Goal: Information Seeking & Learning: Learn about a topic

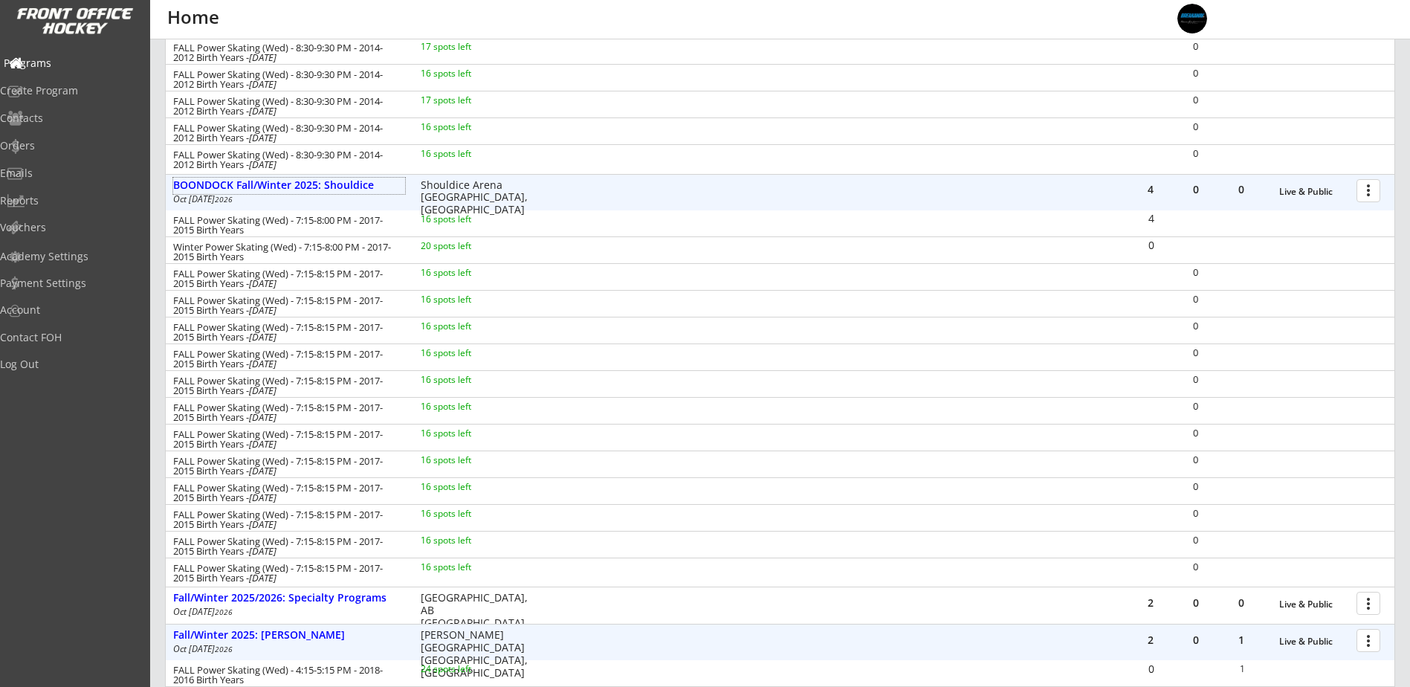
click at [70, 68] on div "Programs" at bounding box center [71, 63] width 134 height 10
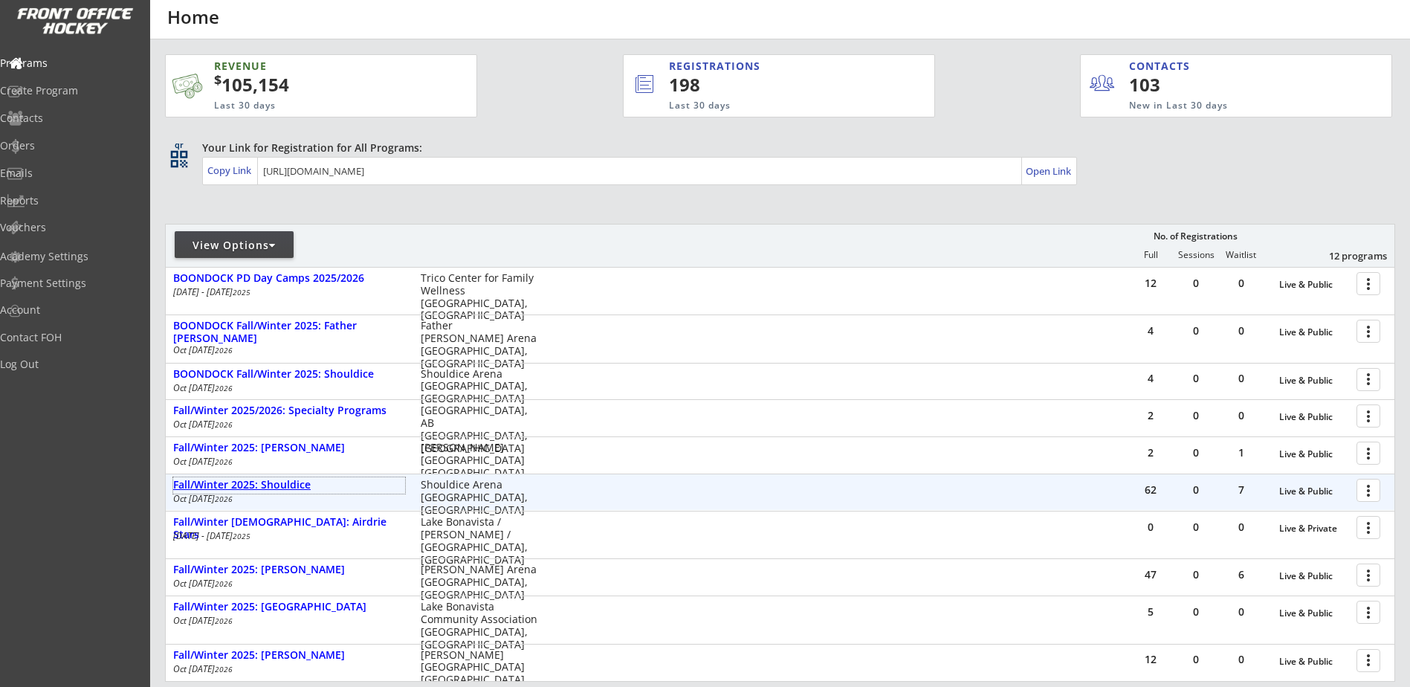
click at [292, 485] on div "Fall/Winter 2025: Shouldice" at bounding box center [289, 485] width 232 height 13
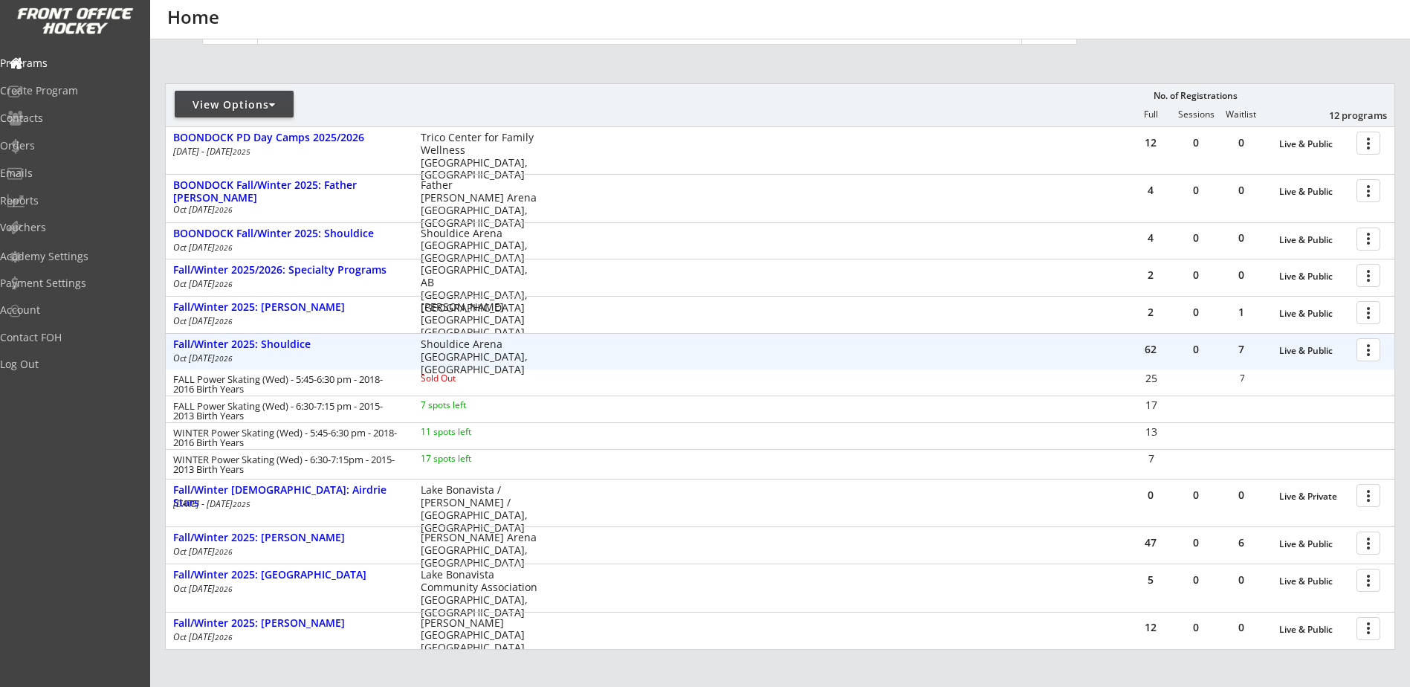
scroll to position [173, 0]
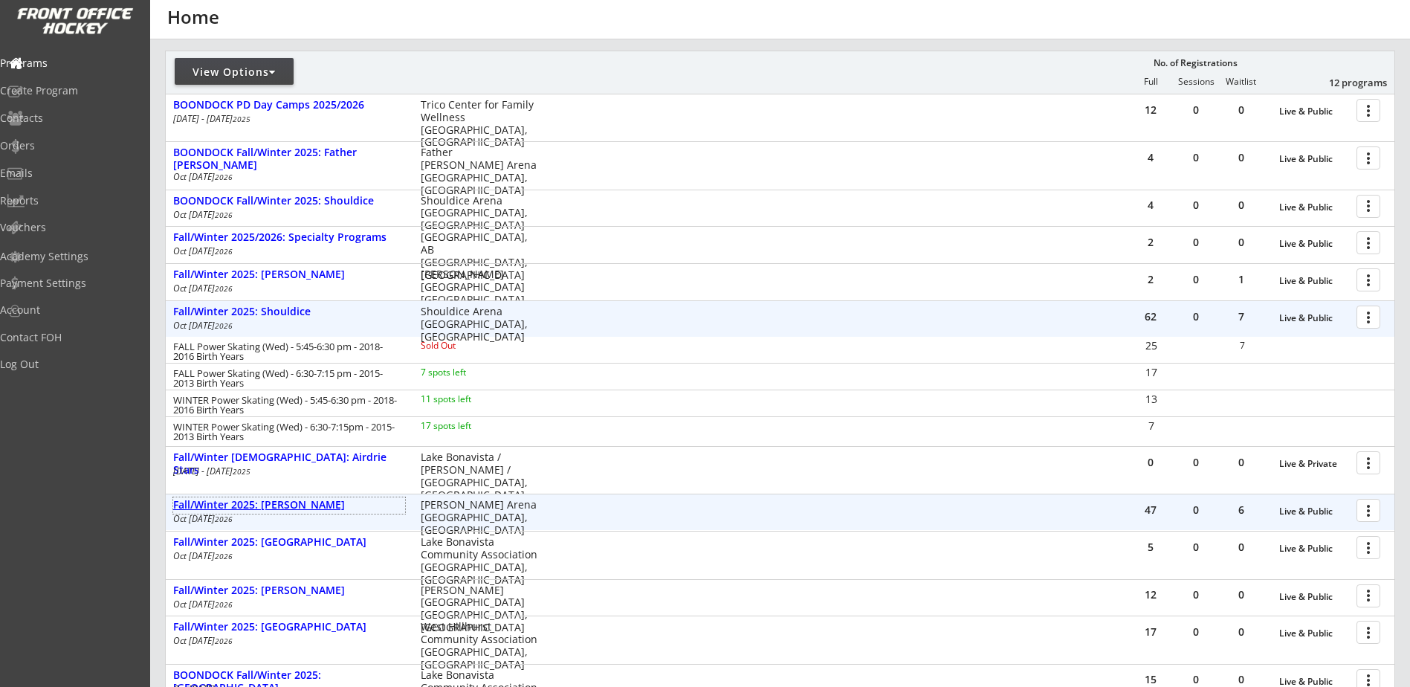
click at [319, 509] on div "Fall/Winter 2025: [PERSON_NAME]" at bounding box center [289, 505] width 232 height 13
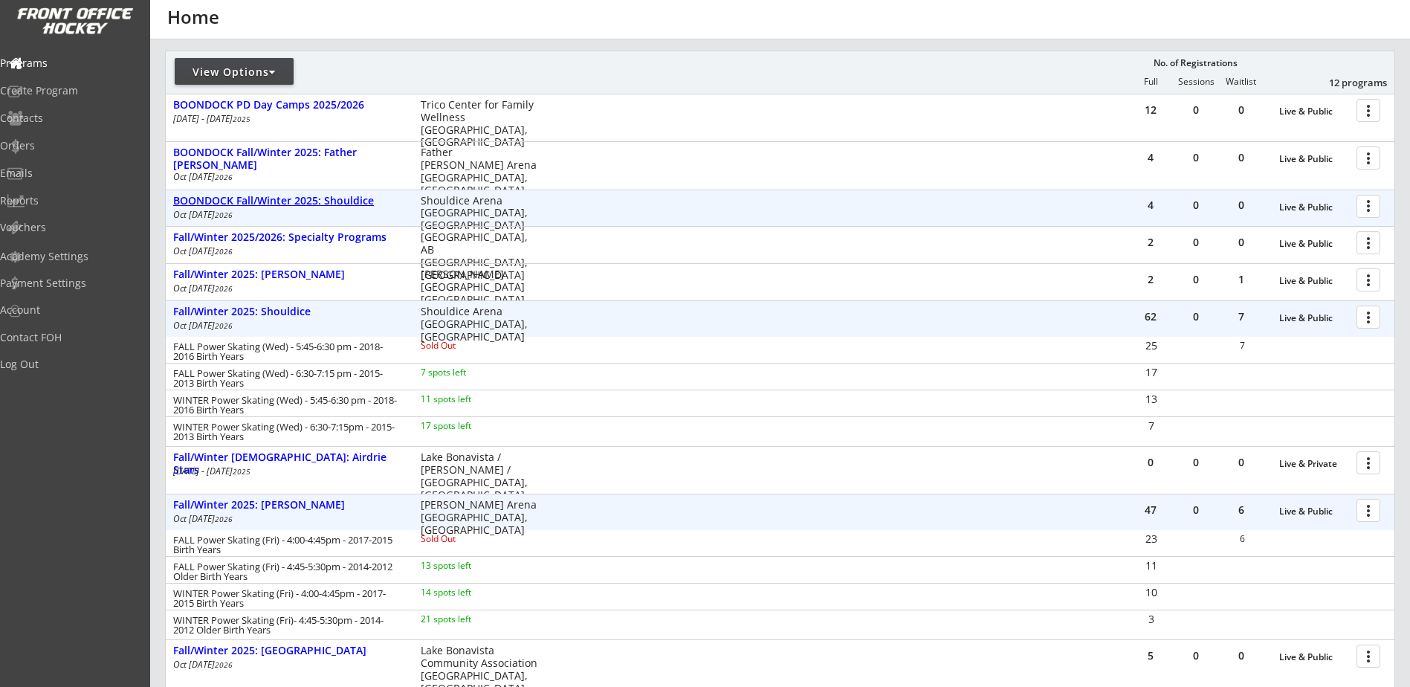
click at [328, 204] on div "BOONDOCK Fall/Winter 2025: Shouldice" at bounding box center [289, 201] width 232 height 13
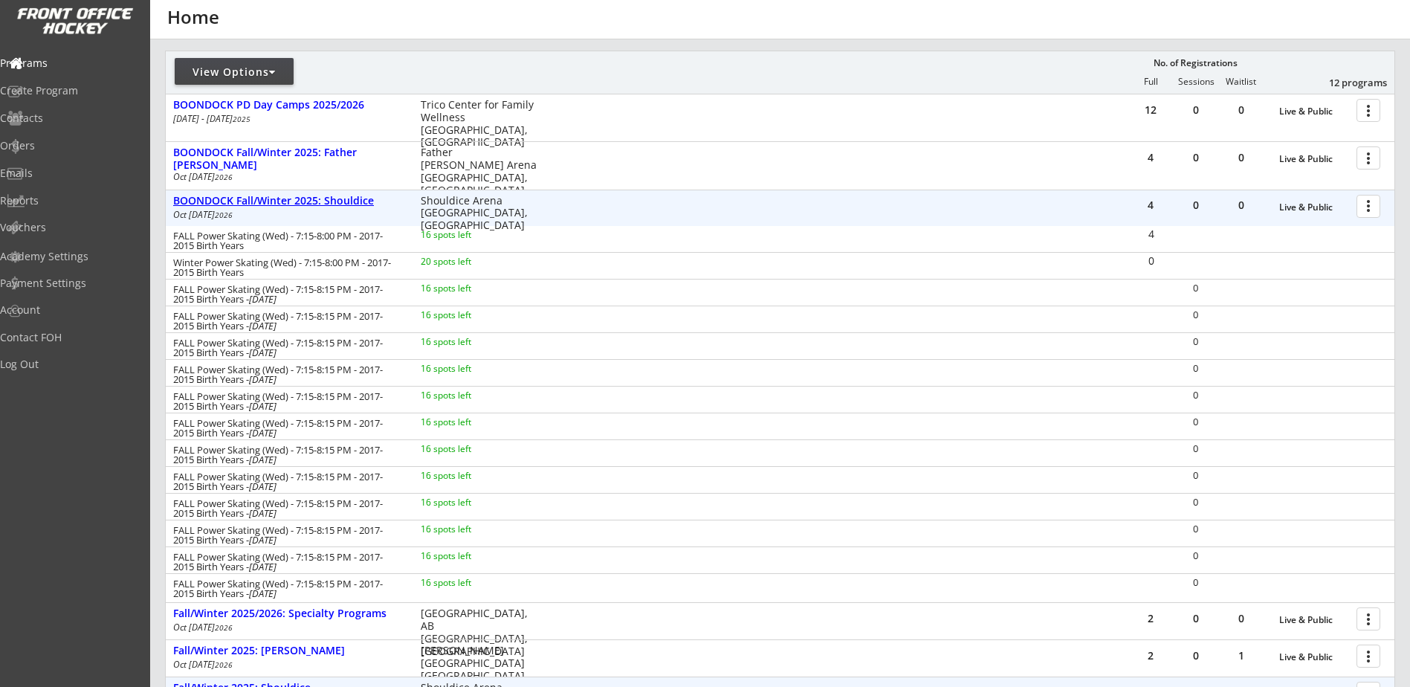
click at [328, 204] on div "BOONDOCK Fall/Winter 2025: Shouldice" at bounding box center [289, 201] width 232 height 13
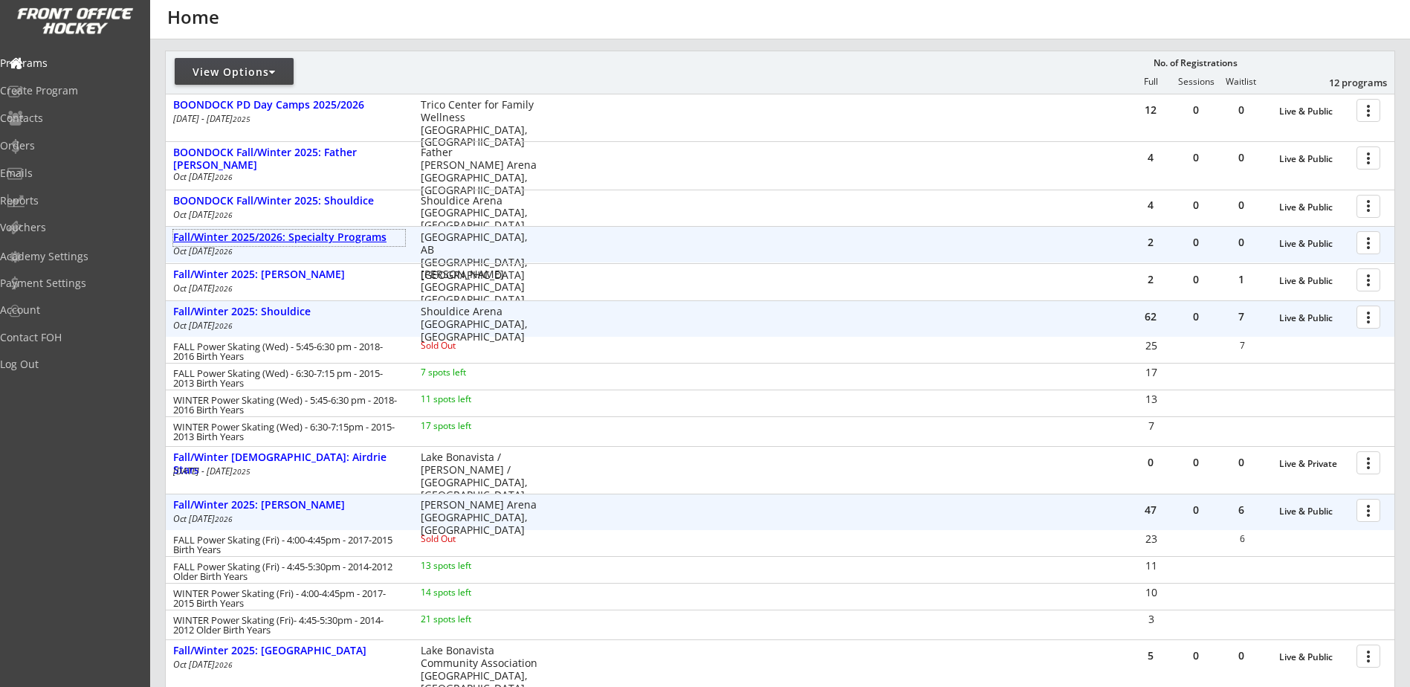
click at [332, 241] on div "Fall/Winter 2025/2026: Specialty Programs" at bounding box center [289, 237] width 232 height 13
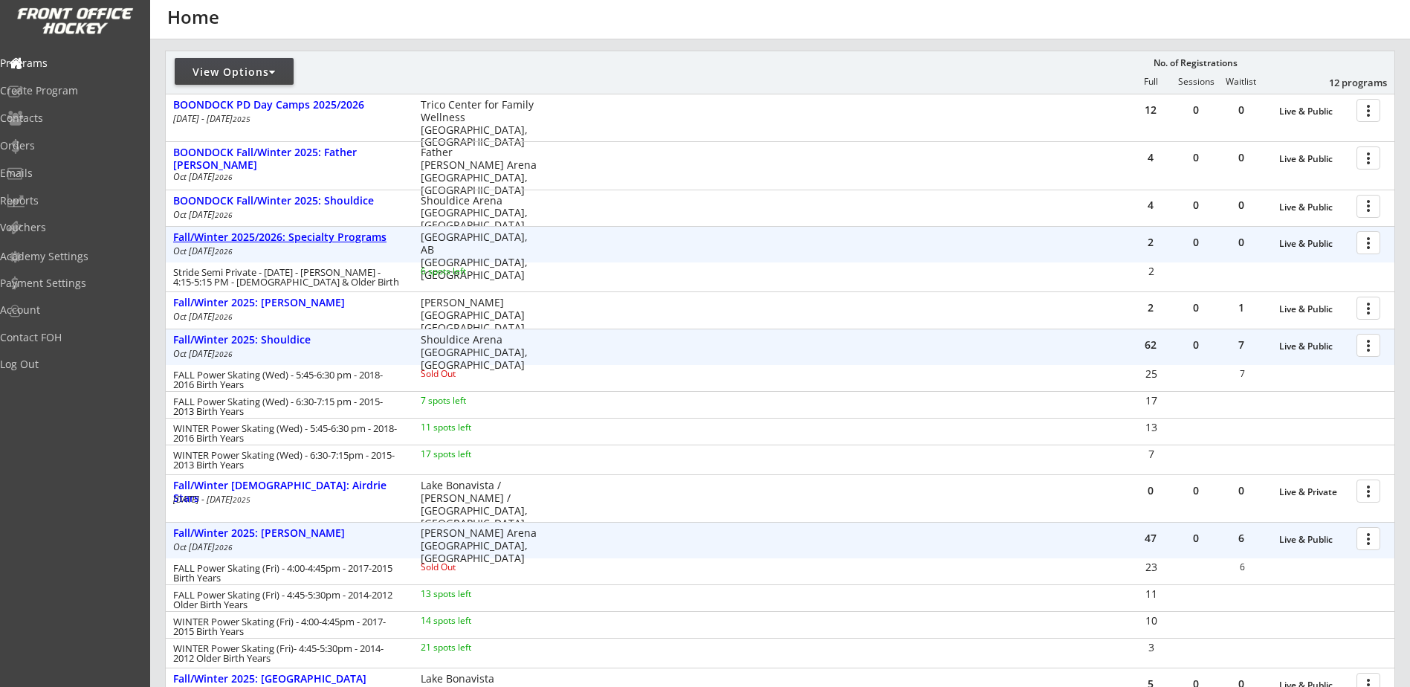
click at [335, 236] on div "Fall/Winter 2025/2026: Specialty Programs" at bounding box center [289, 237] width 232 height 13
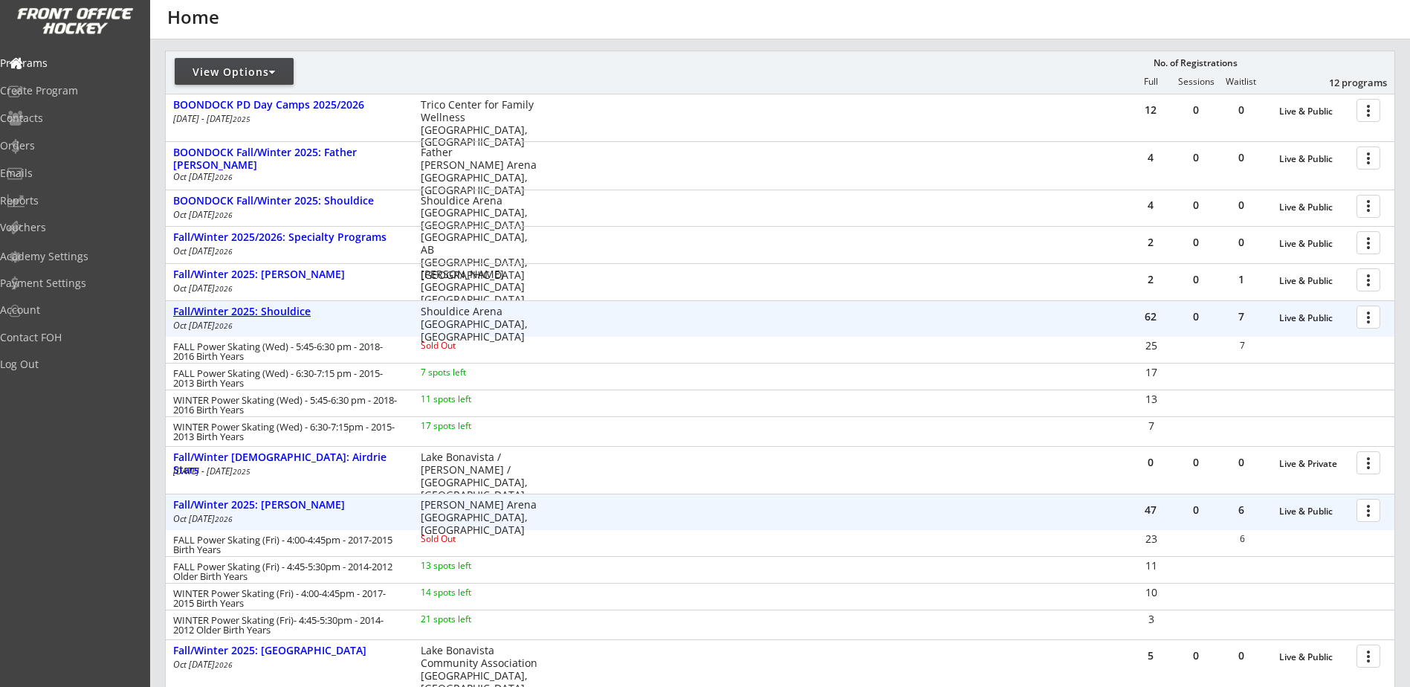
click at [304, 311] on div "Fall/Winter 2025: Shouldice" at bounding box center [289, 312] width 232 height 13
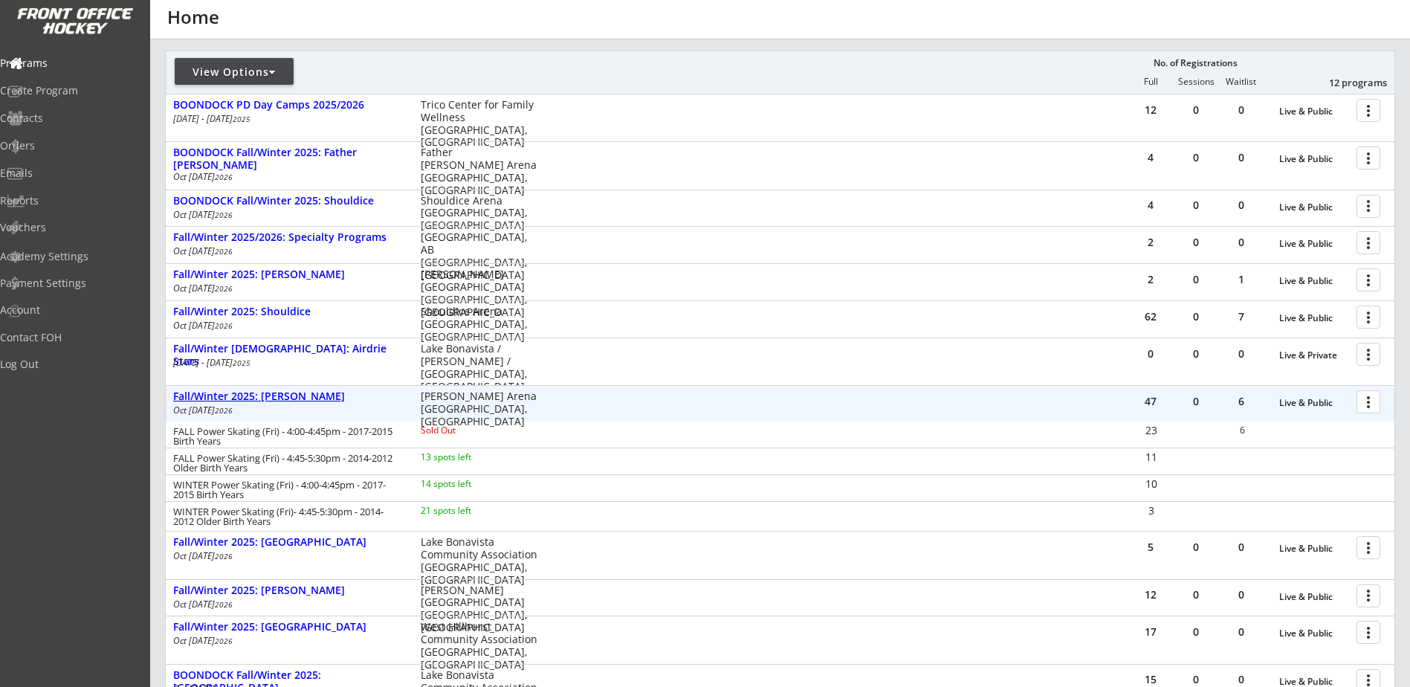
click at [298, 392] on div "Fall/Winter 2025: [PERSON_NAME]" at bounding box center [289, 396] width 232 height 13
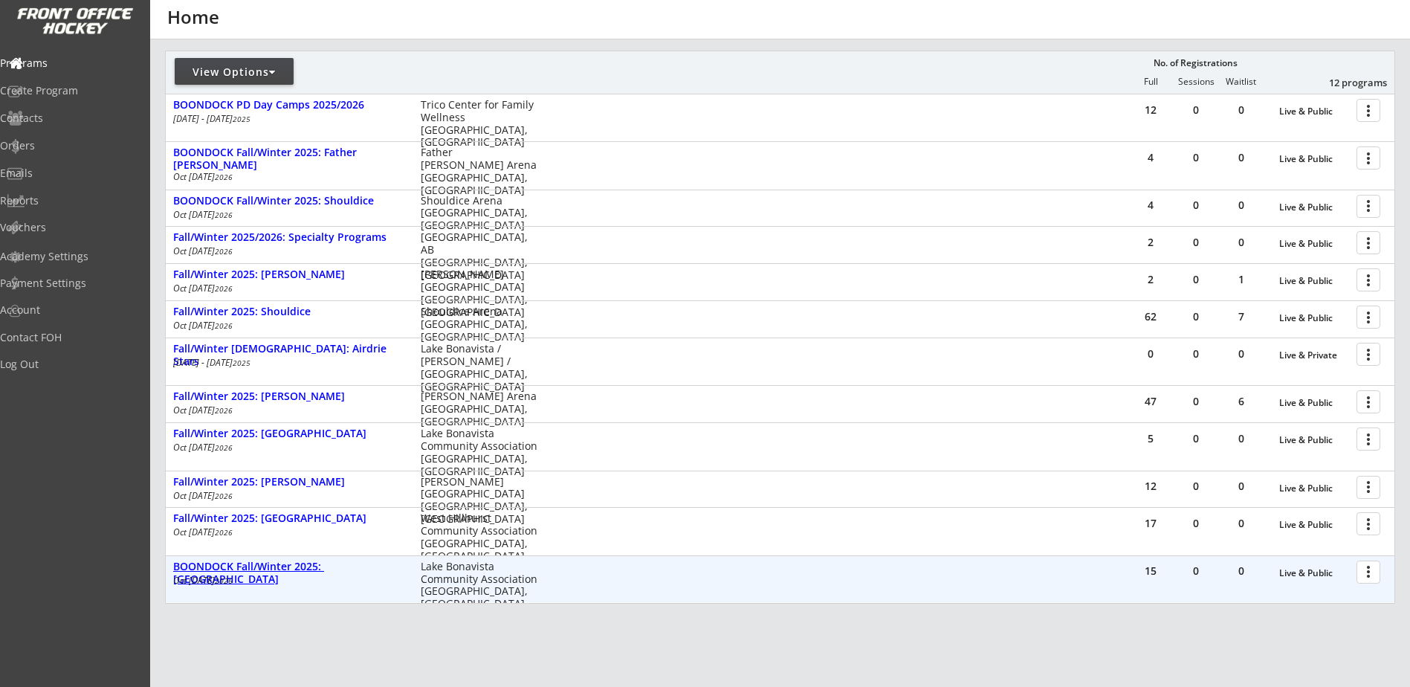
click at [352, 567] on div "BOONDOCK Fall/Winter 2025: [GEOGRAPHIC_DATA]" at bounding box center [289, 573] width 232 height 25
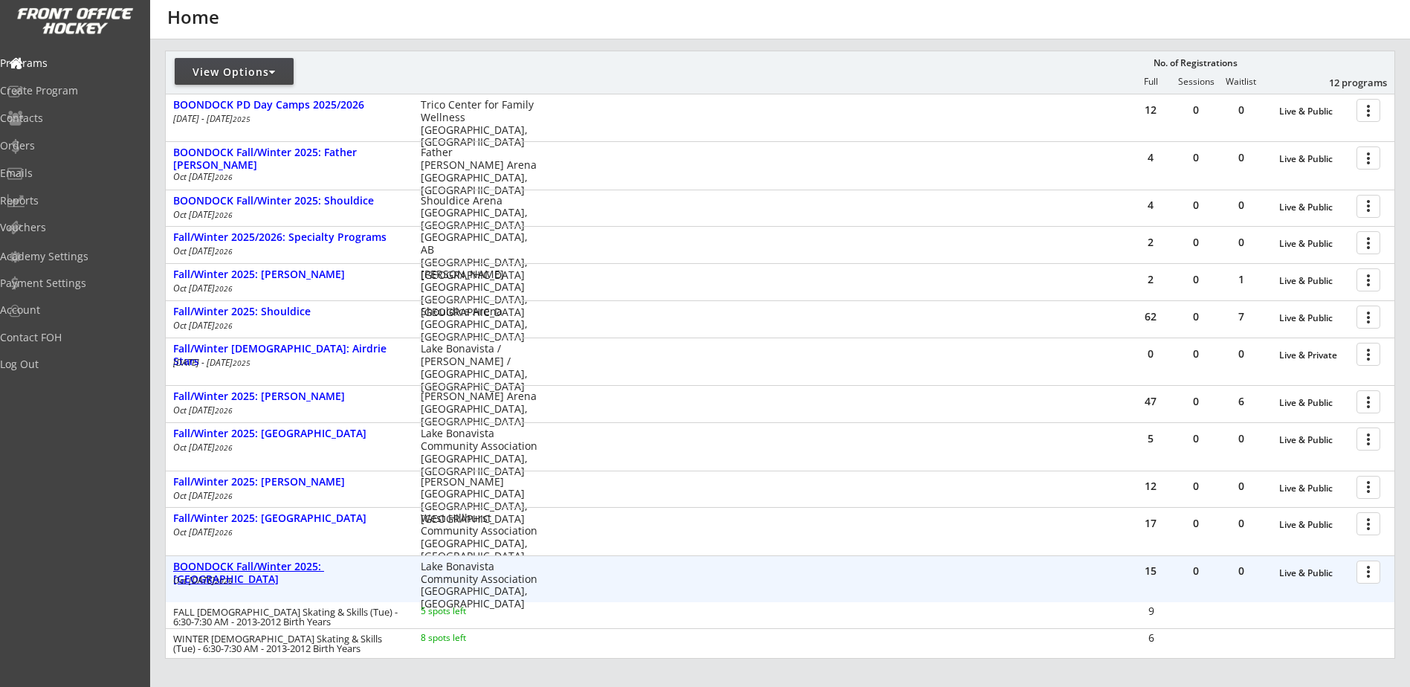
click at [358, 564] on div "BOONDOCK Fall/Winter 2025: [GEOGRAPHIC_DATA]" at bounding box center [289, 573] width 232 height 25
